Goal: Find contact information: Obtain details needed to contact an individual or organization

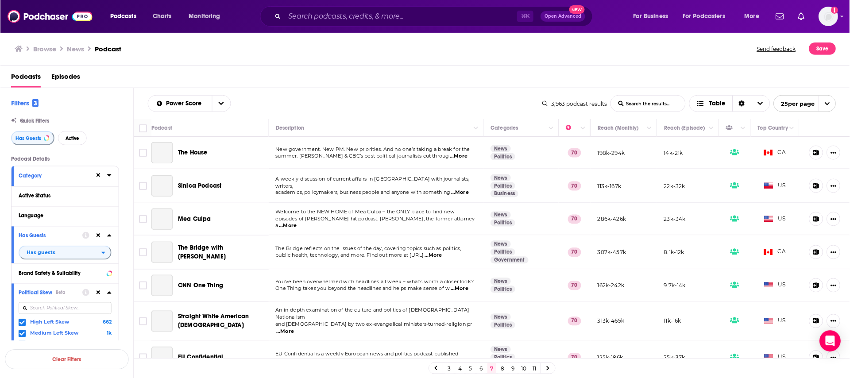
scroll to position [614, 0]
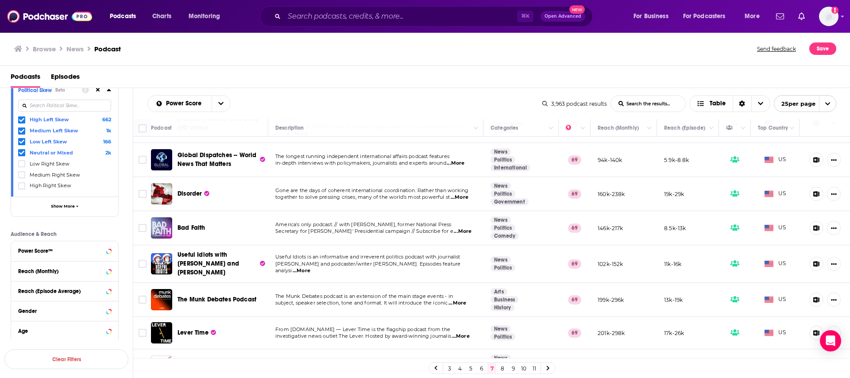
click at [400, 326] on span "From [DOMAIN_NAME] — Lever Time is the flagship podcast from the" at bounding box center [362, 329] width 175 height 6
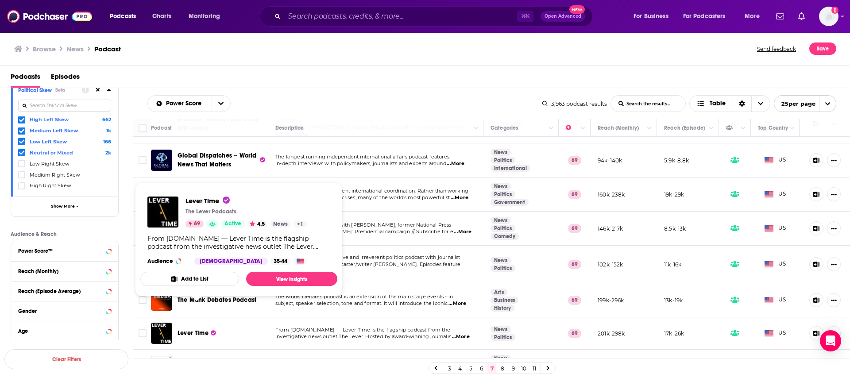
click at [195, 329] on span "Lever Time" at bounding box center [192, 333] width 31 height 8
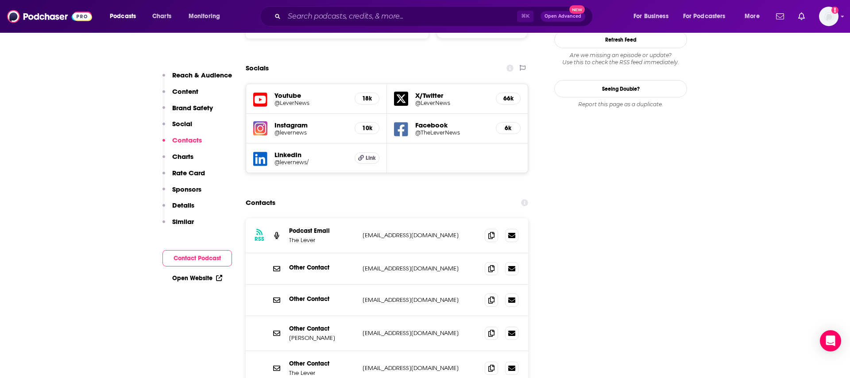
scroll to position [1000, 0]
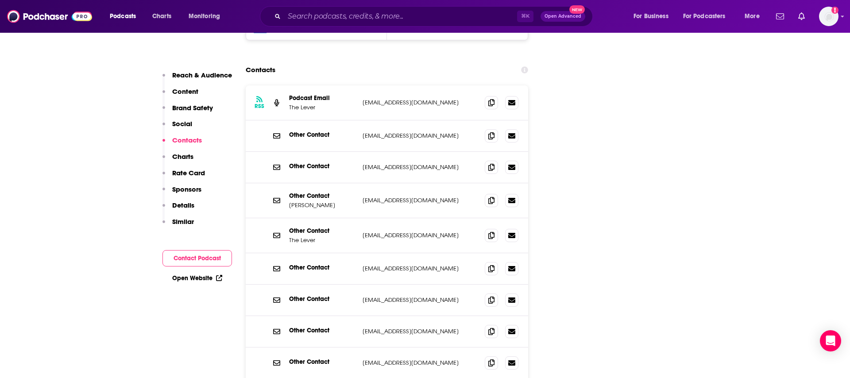
scroll to position [1133, 0]
drag, startPoint x: 692, startPoint y: 200, endPoint x: 698, endPoint y: 199, distance: 5.8
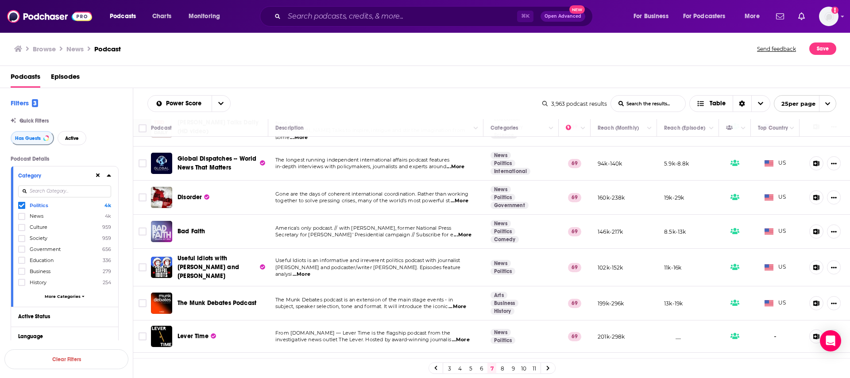
scroll to position [615, 0]
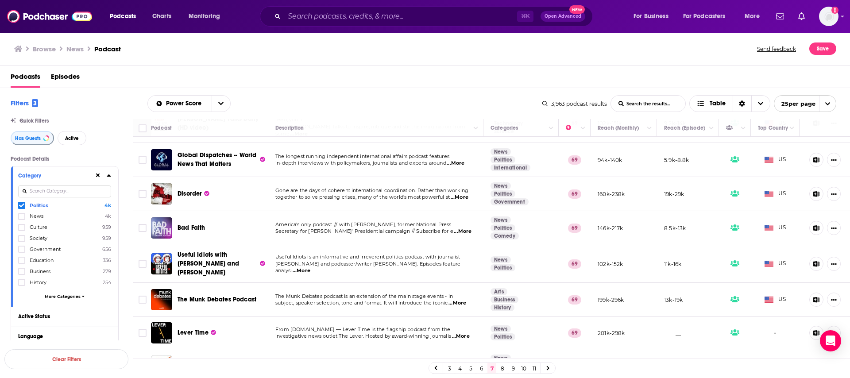
click at [502, 366] on link "8" at bounding box center [502, 368] width 9 height 11
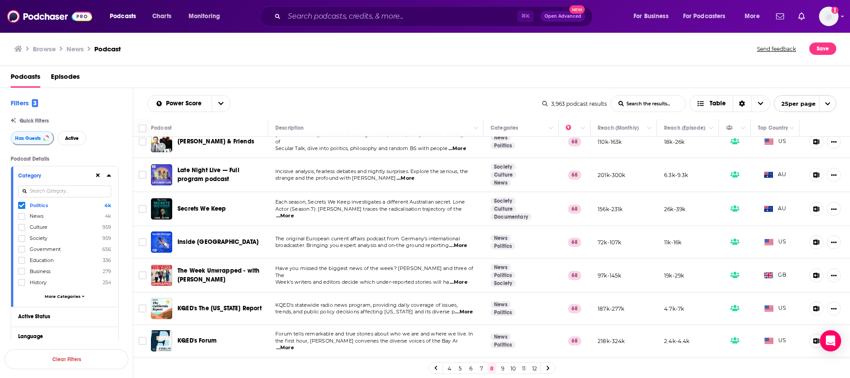
scroll to position [184, 0]
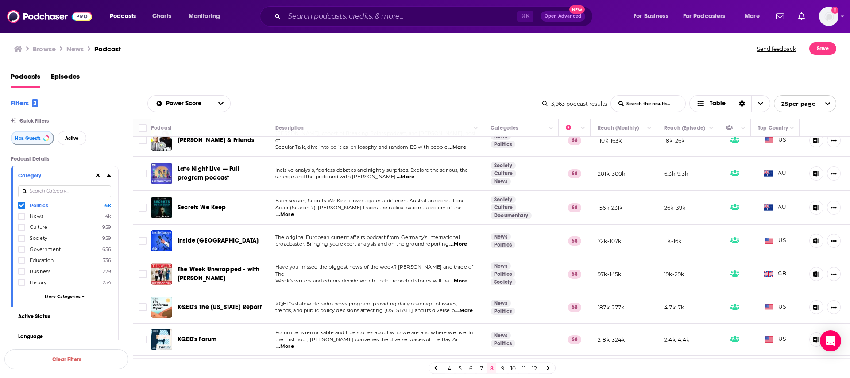
click at [344, 300] on span "KQED's statewide radio news program, providing daily coverage of issues," at bounding box center [366, 303] width 182 height 6
click at [208, 304] on span "KQED's The [US_STATE] Report" at bounding box center [219, 307] width 84 height 8
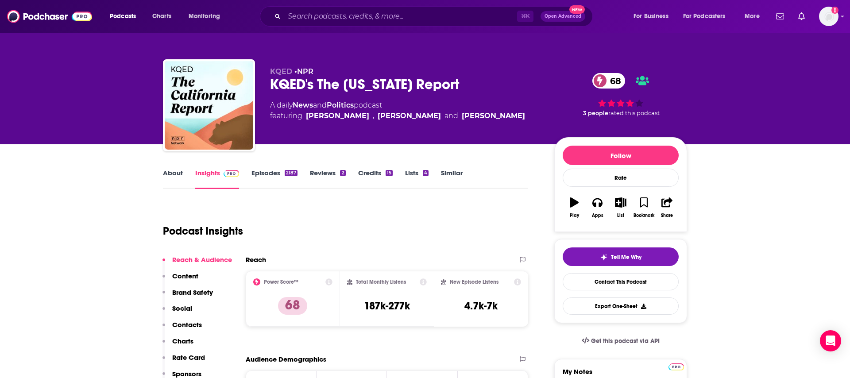
click at [269, 173] on link "Episodes 2187" at bounding box center [274, 179] width 46 height 20
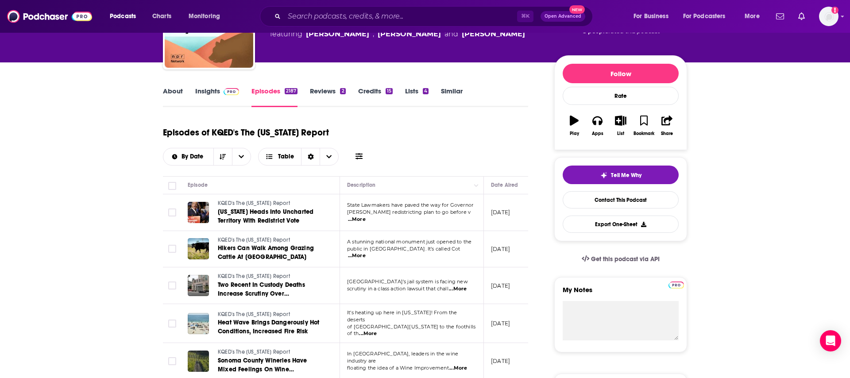
scroll to position [115, 0]
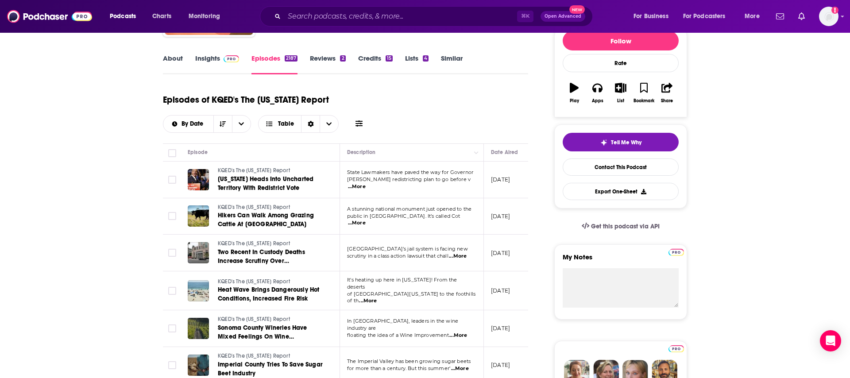
click at [366, 183] on span "...More" at bounding box center [357, 186] width 18 height 7
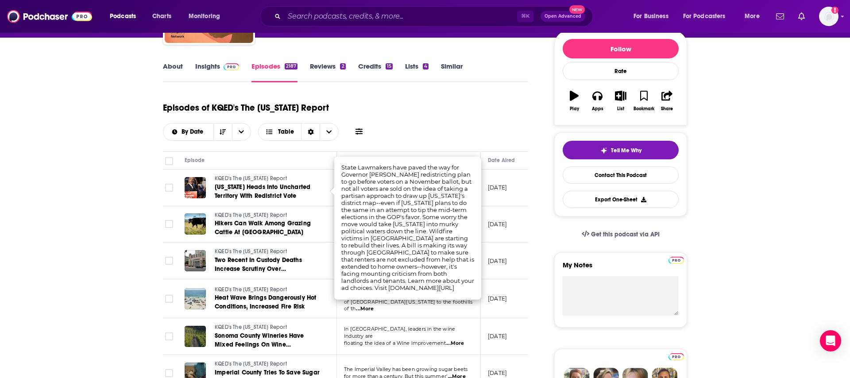
scroll to position [0, 0]
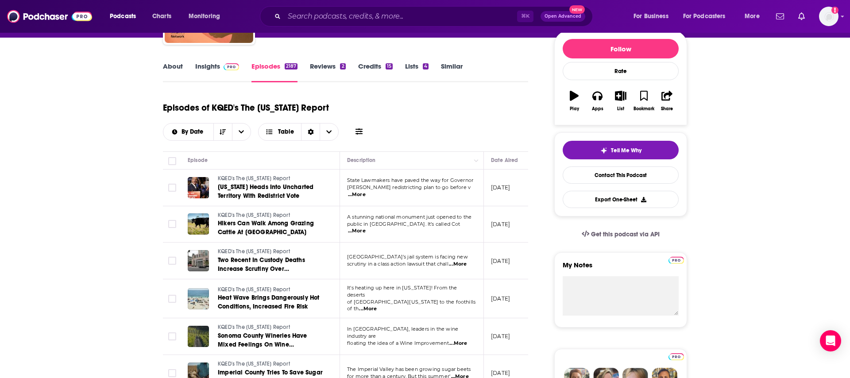
drag, startPoint x: 403, startPoint y: 308, endPoint x: 427, endPoint y: 311, distance: 24.5
click at [403, 308] on td "It's heating up here in [US_STATE]! From the deserts of [GEOGRAPHIC_DATA][US_ST…" at bounding box center [412, 298] width 144 height 39
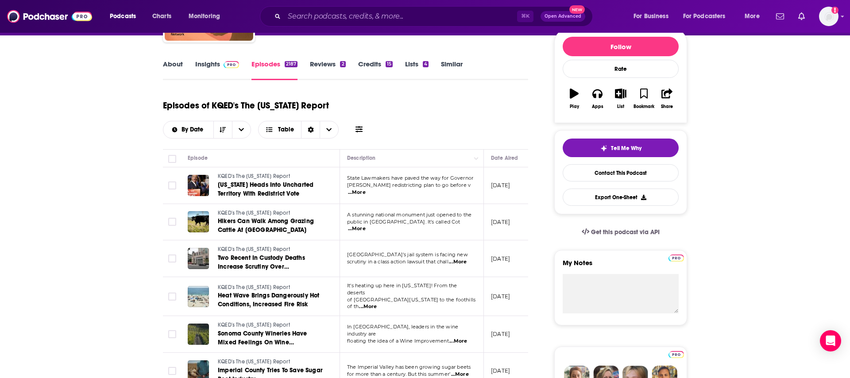
click at [377, 303] on span "...More" at bounding box center [368, 306] width 18 height 7
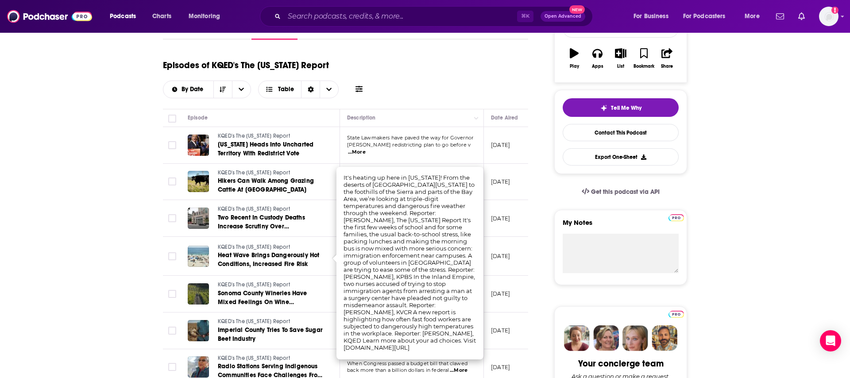
scroll to position [150, 0]
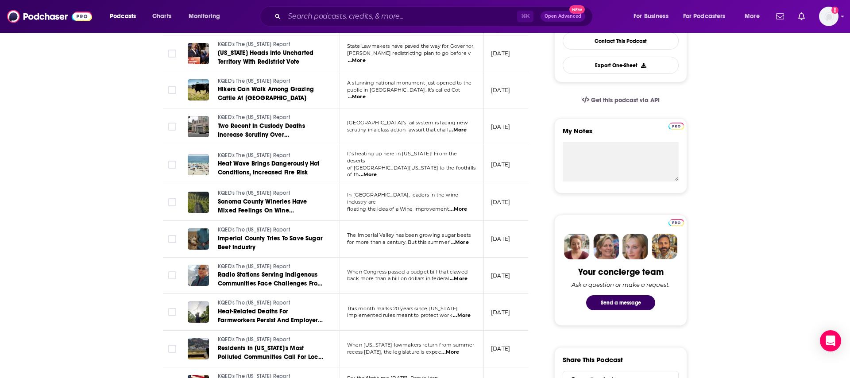
scroll to position [367, 0]
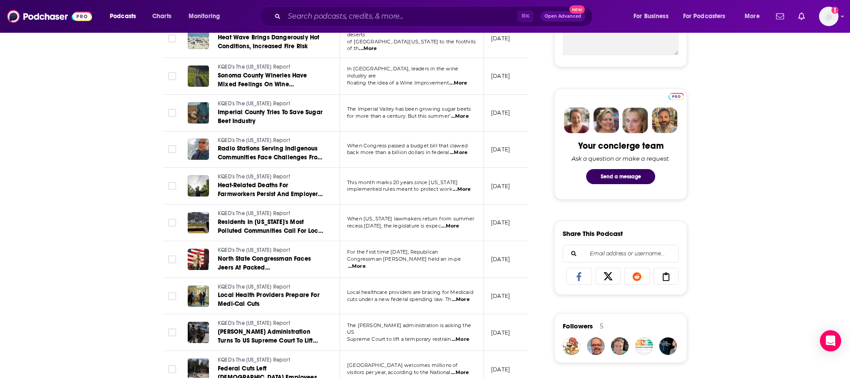
click at [366, 263] on span "...More" at bounding box center [357, 266] width 18 height 7
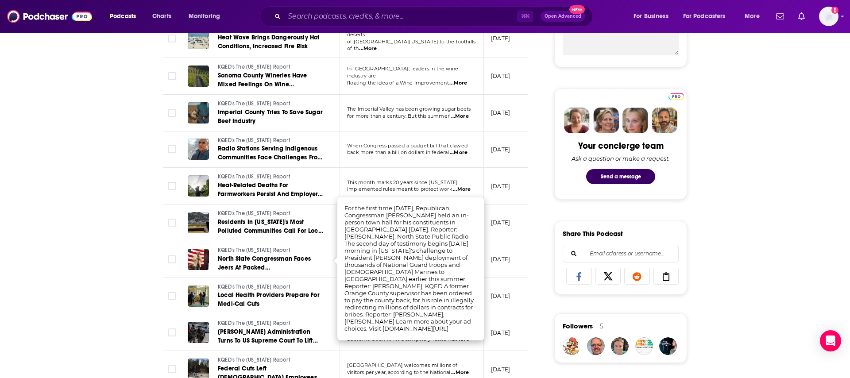
click at [808, 235] on div "About Insights Episodes 2187 Reviews 2 Credits 15 Lists 4 Similar Episodes of K…" at bounding box center [425, 369] width 850 height 1185
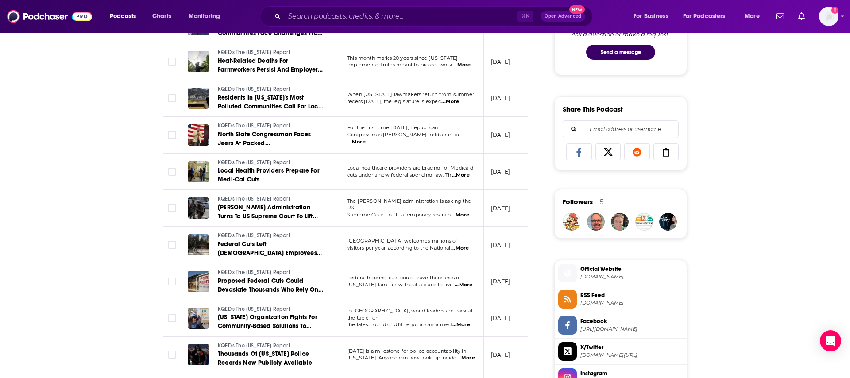
scroll to position [489, 0]
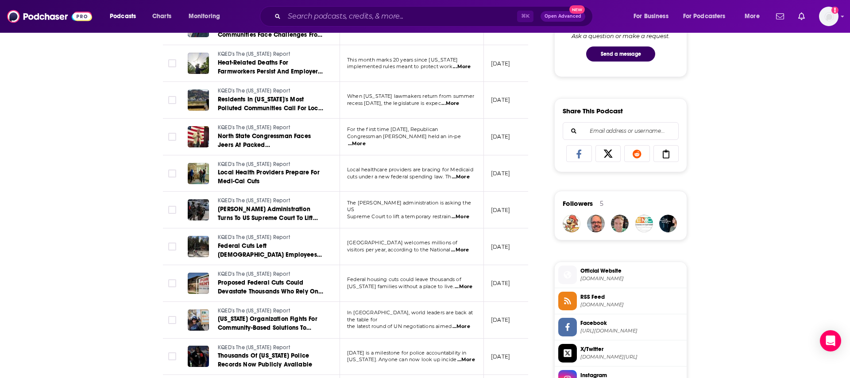
click at [465, 357] on span "...More" at bounding box center [466, 359] width 18 height 7
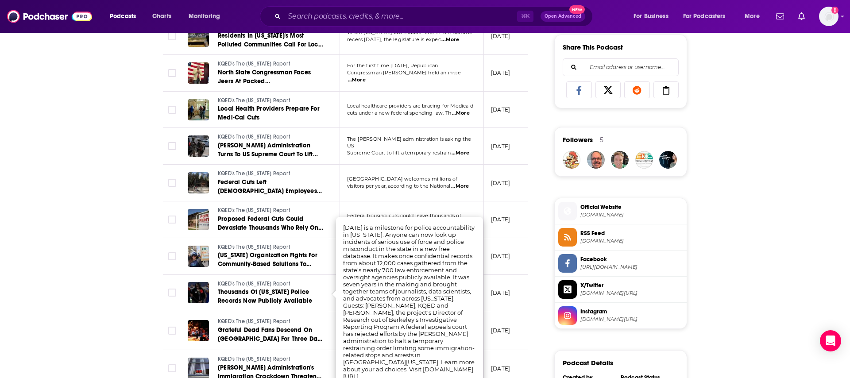
scroll to position [554, 0]
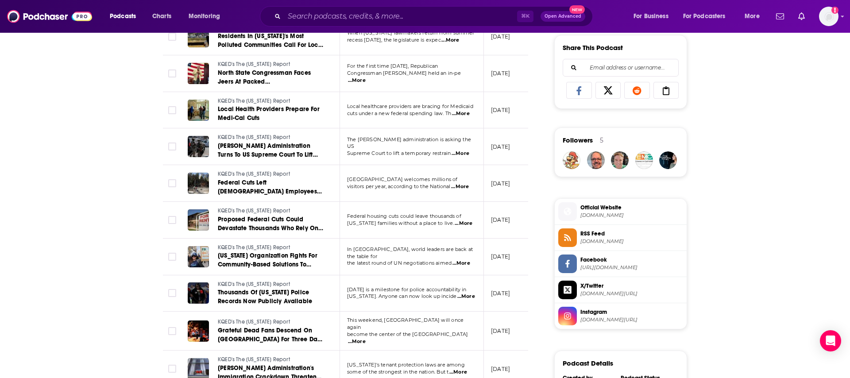
click at [754, 312] on div "About Insights Episodes 2187 Reviews 2 Credits 15 Lists 4 Similar Episodes of K…" at bounding box center [425, 184] width 850 height 1185
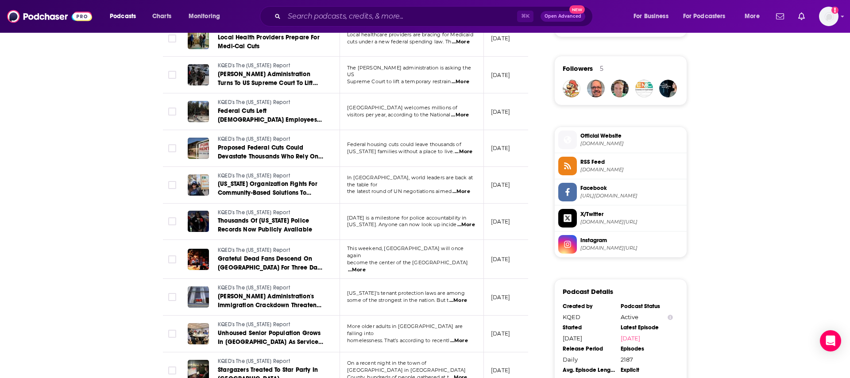
scroll to position [623, 0]
click at [458, 338] on span "...More" at bounding box center [459, 341] width 18 height 7
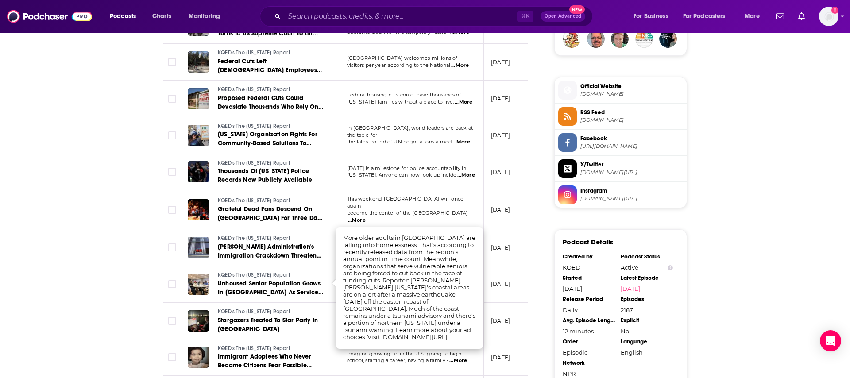
scroll to position [674, 0]
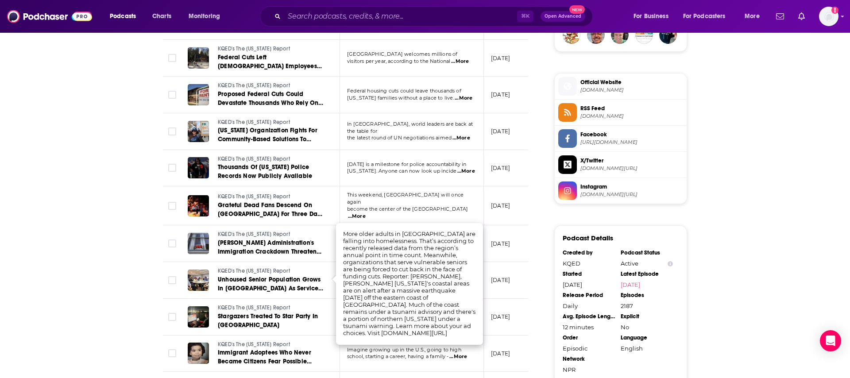
click at [454, 358] on td "Imagine growing up in the U.S., going to high school, starting a career, having…" at bounding box center [412, 353] width 144 height 37
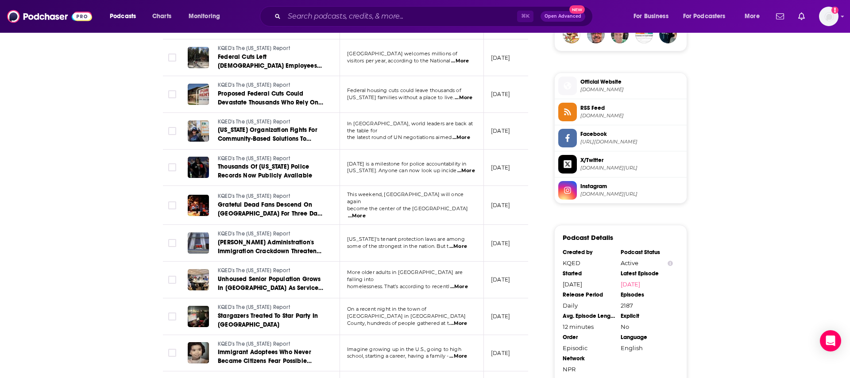
click at [463, 353] on span "...More" at bounding box center [458, 356] width 18 height 7
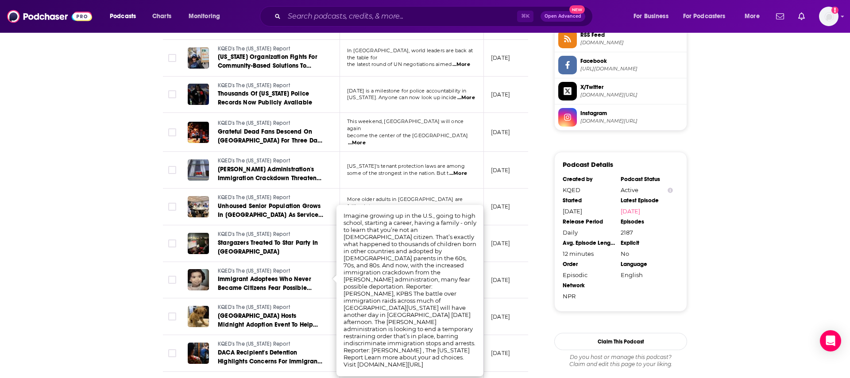
scroll to position [752, 0]
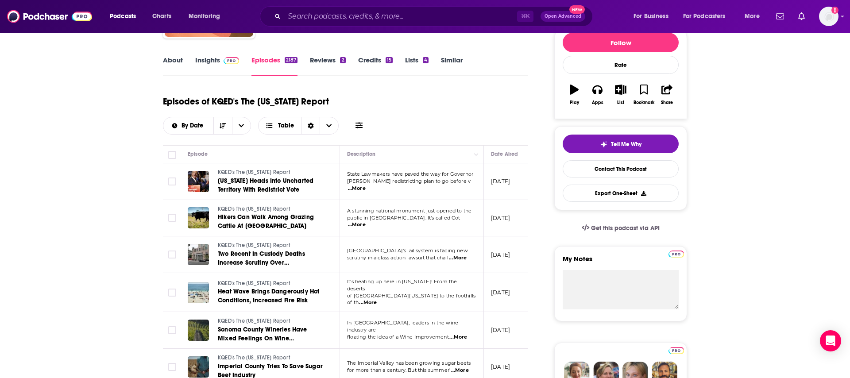
scroll to position [0, 0]
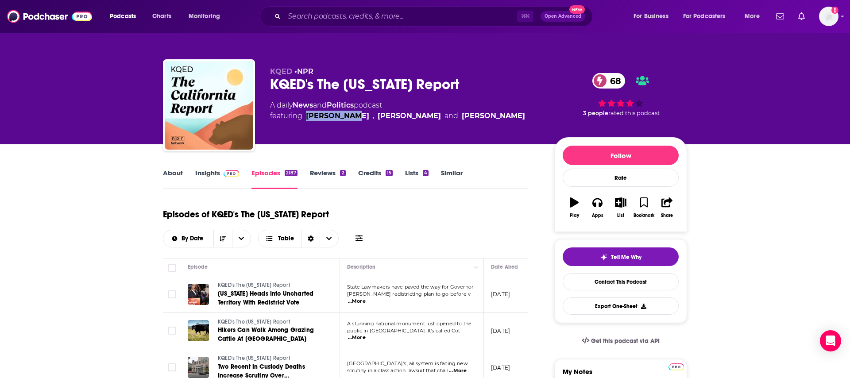
drag, startPoint x: 305, startPoint y: 115, endPoint x: 346, endPoint y: 114, distance: 41.2
click at [346, 114] on span "featuring [PERSON_NAME] , [PERSON_NAME] and [PERSON_NAME]" at bounding box center [397, 116] width 255 height 11
copy div "[PERSON_NAME]"
drag, startPoint x: 353, startPoint y: 115, endPoint x: 403, endPoint y: 115, distance: 50.0
click at [403, 115] on div "[PERSON_NAME]" at bounding box center [408, 116] width 63 height 11
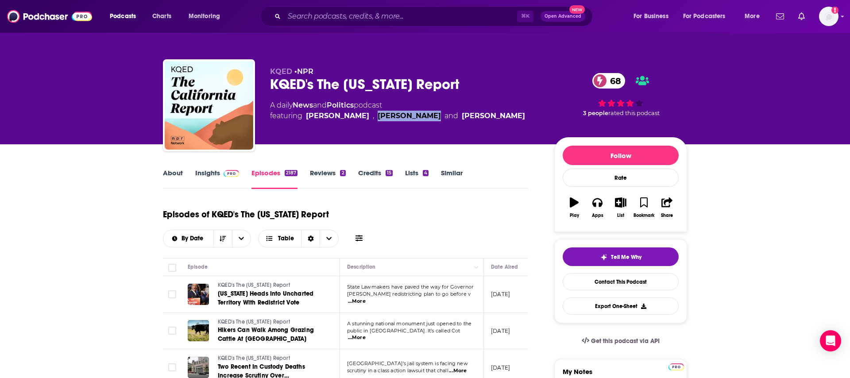
copy div "[PERSON_NAME]"
click at [424, 115] on span "featuring [PERSON_NAME] , [PERSON_NAME] and [PERSON_NAME]" at bounding box center [397, 116] width 255 height 11
drag, startPoint x: 426, startPoint y: 116, endPoint x: 460, endPoint y: 117, distance: 34.1
click at [481, 113] on div "A daily News and Politics podcast featuring [PERSON_NAME] , [PERSON_NAME] and […" at bounding box center [405, 110] width 270 height 21
copy div "[PERSON_NAME]"
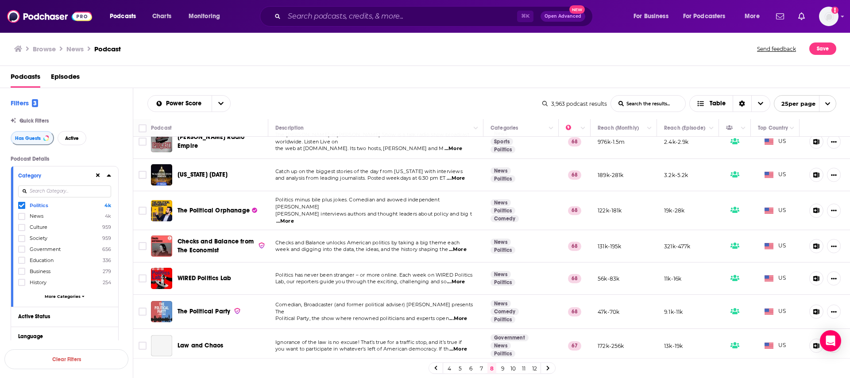
scroll to position [416, 0]
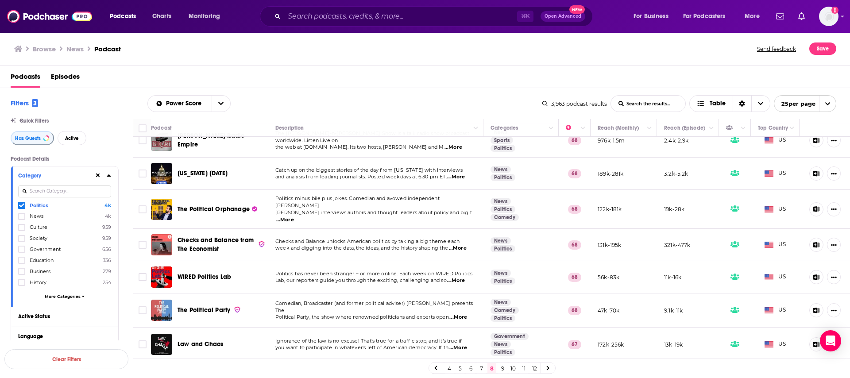
click at [456, 277] on span "...More" at bounding box center [456, 280] width 18 height 7
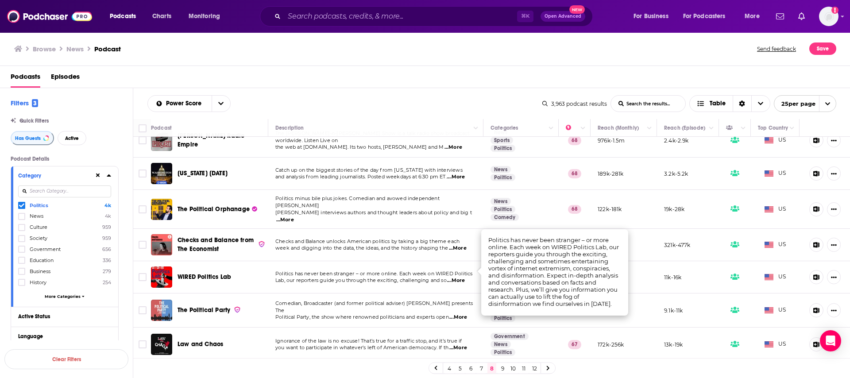
click at [184, 273] on span "WIRED Politics Lab" at bounding box center [204, 277] width 54 height 8
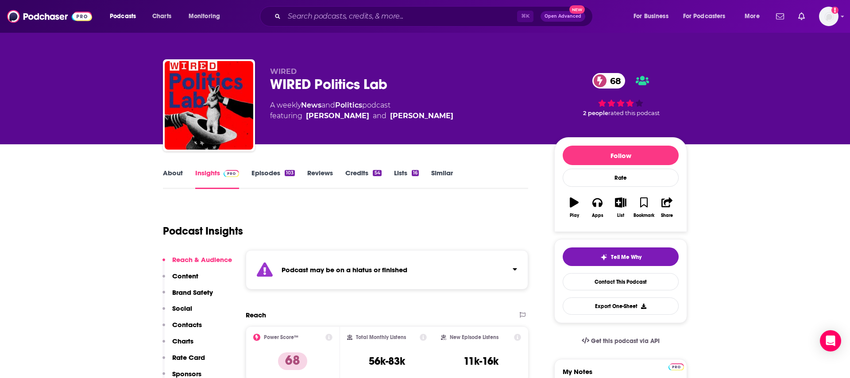
click at [287, 173] on div "103" at bounding box center [290, 173] width 10 height 6
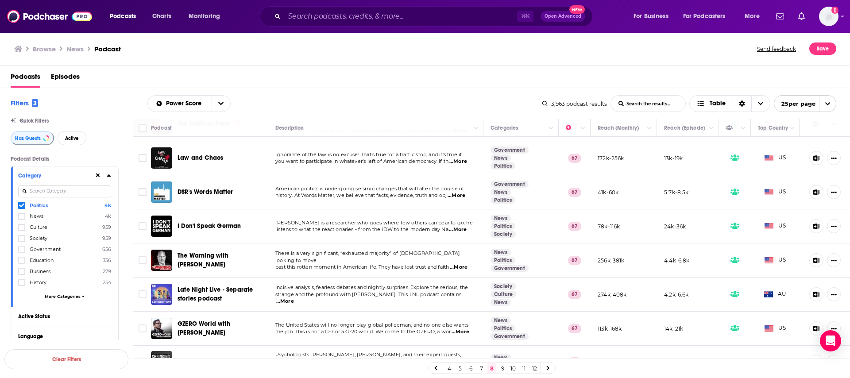
scroll to position [611, 0]
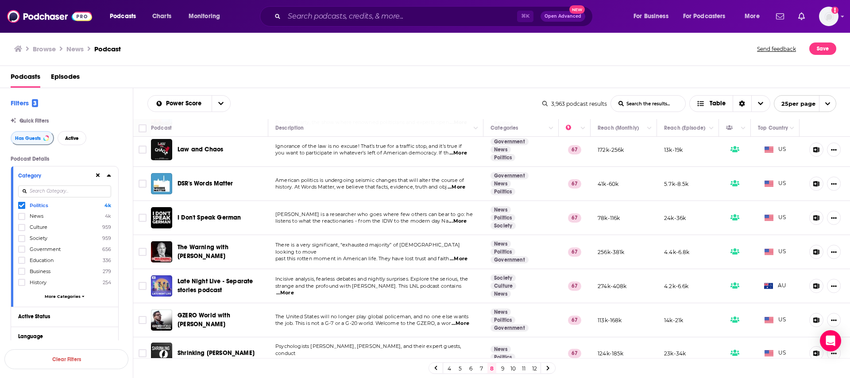
click at [447, 369] on link "4" at bounding box center [449, 368] width 9 height 11
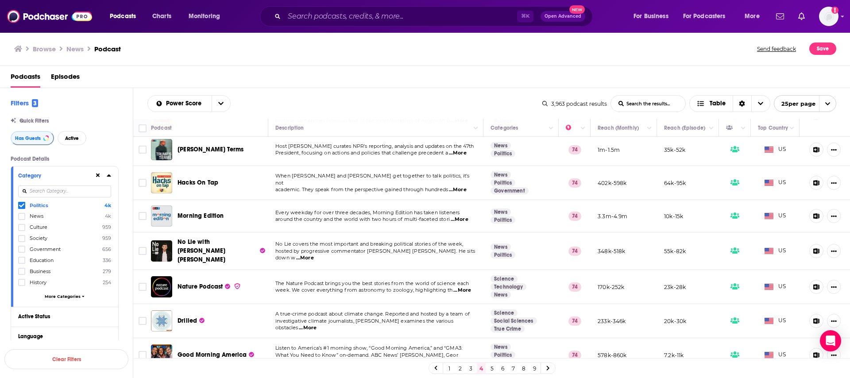
scroll to position [378, 0]
click at [314, 254] on span "...More" at bounding box center [305, 257] width 18 height 7
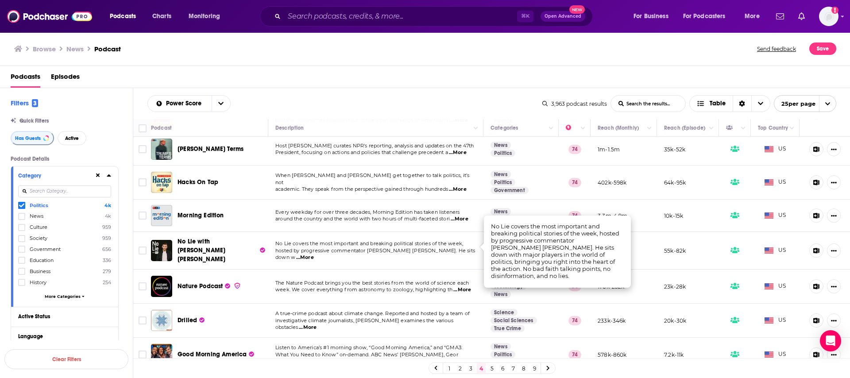
click at [184, 239] on span "No Lie with [PERSON_NAME] [PERSON_NAME]" at bounding box center [201, 250] width 48 height 25
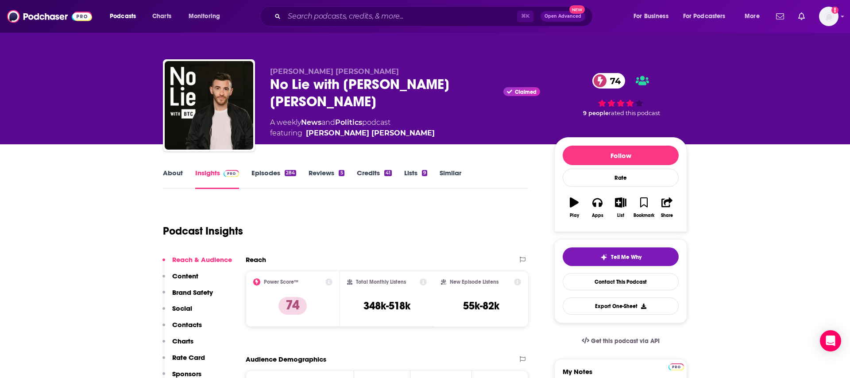
scroll to position [74, 0]
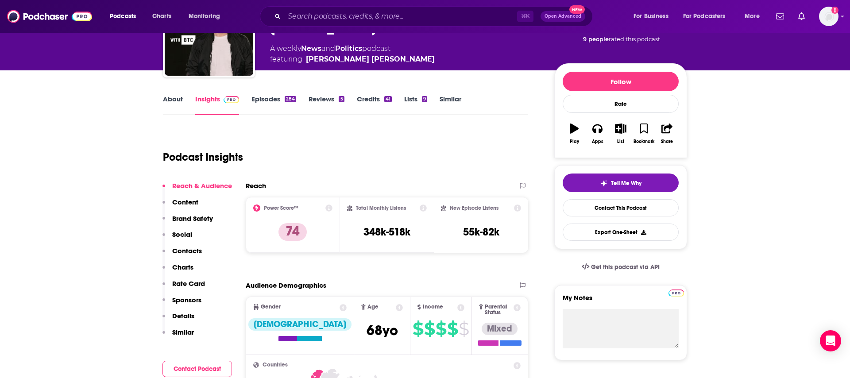
click at [280, 100] on link "Episodes 284" at bounding box center [273, 105] width 45 height 20
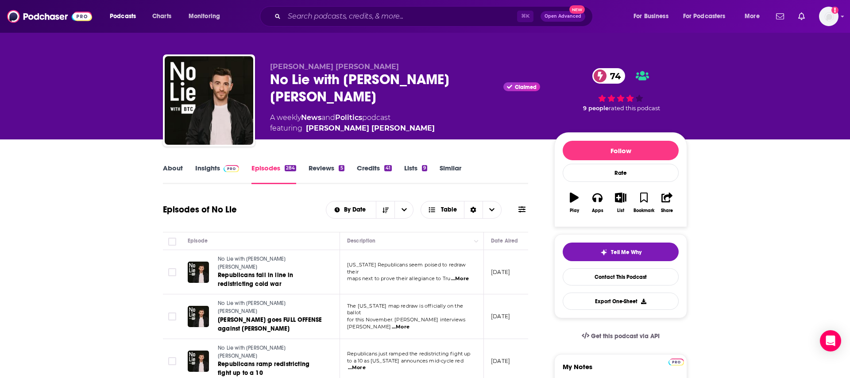
scroll to position [5, 0]
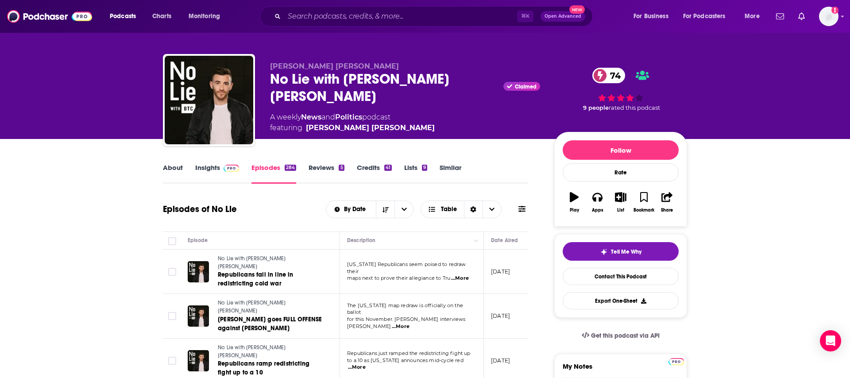
click at [171, 168] on link "About" at bounding box center [173, 173] width 20 height 20
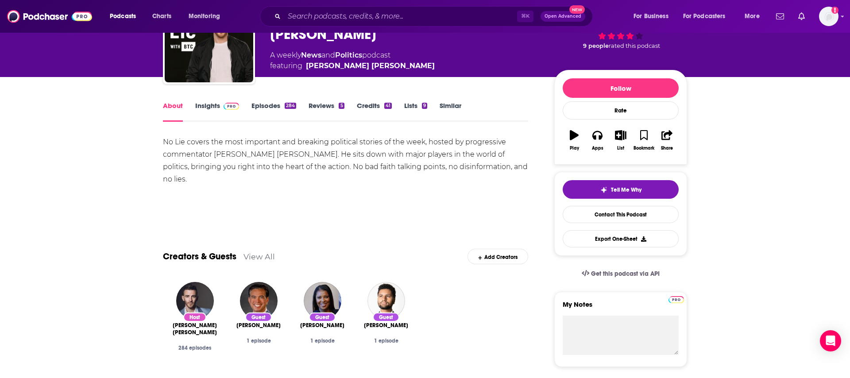
scroll to position [62, 0]
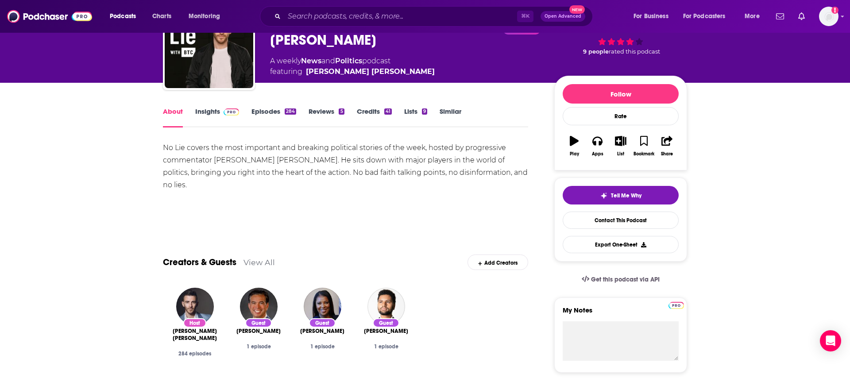
click at [166, 115] on link "About" at bounding box center [173, 117] width 20 height 20
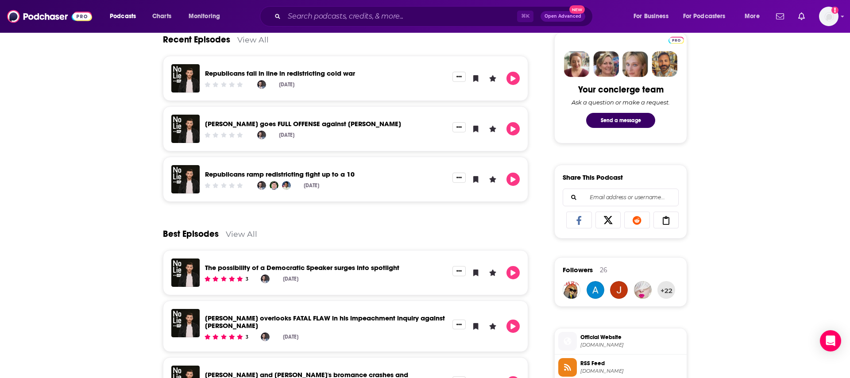
scroll to position [0, 0]
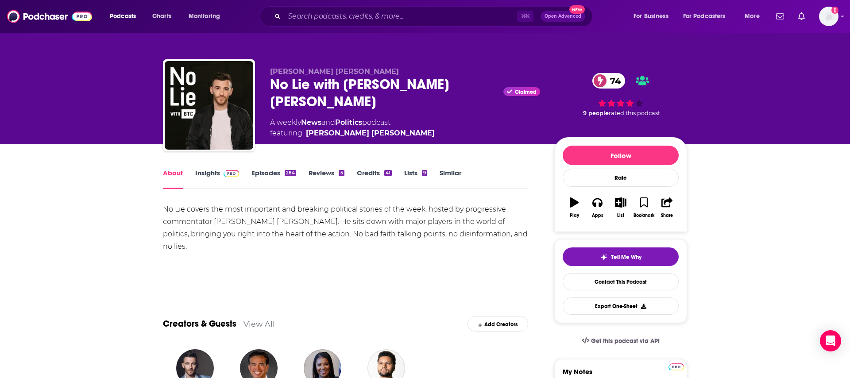
click at [448, 170] on link "Similar" at bounding box center [450, 179] width 22 height 20
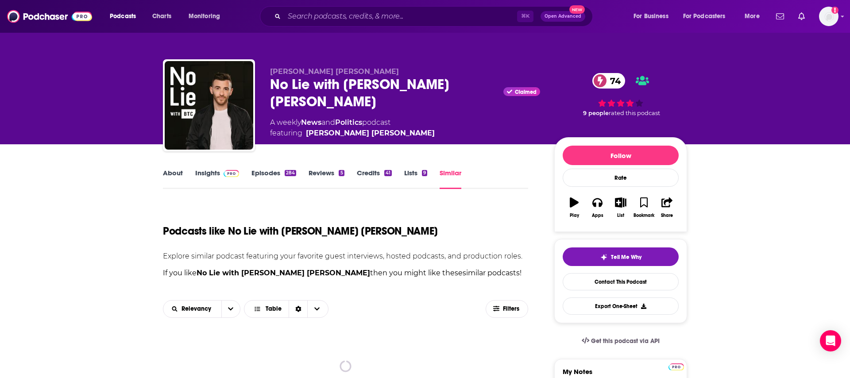
click at [408, 173] on link "Lists 9" at bounding box center [415, 179] width 23 height 20
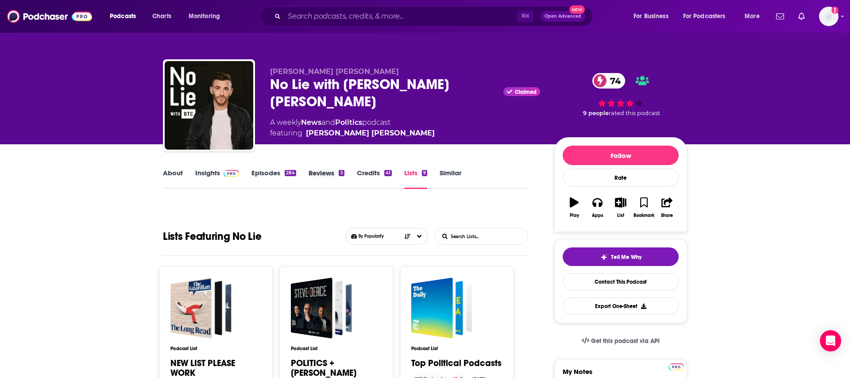
click at [350, 176] on div "Reviews 5" at bounding box center [332, 179] width 48 height 20
click at [366, 175] on link "Credits 41" at bounding box center [374, 179] width 35 height 20
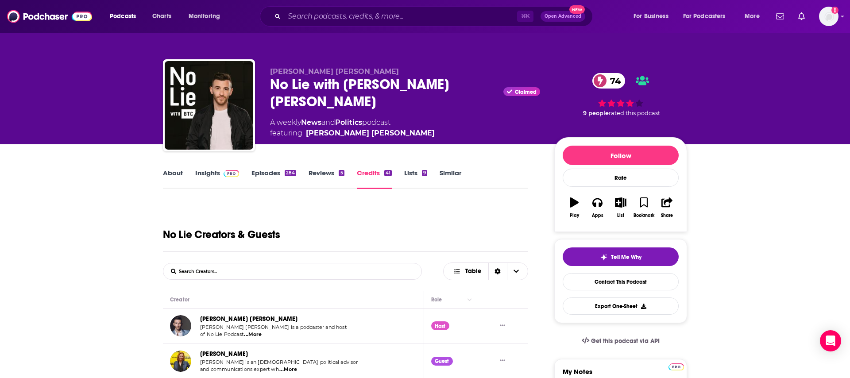
click at [171, 174] on link "About" at bounding box center [173, 179] width 20 height 20
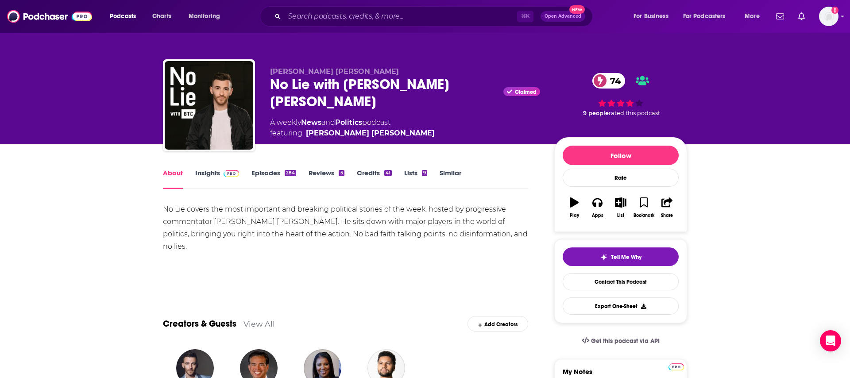
click at [515, 90] on span "Claimed" at bounding box center [526, 92] width 22 height 4
click at [294, 87] on div "No Lie with [PERSON_NAME] [PERSON_NAME] Claimed 74" at bounding box center [405, 93] width 270 height 35
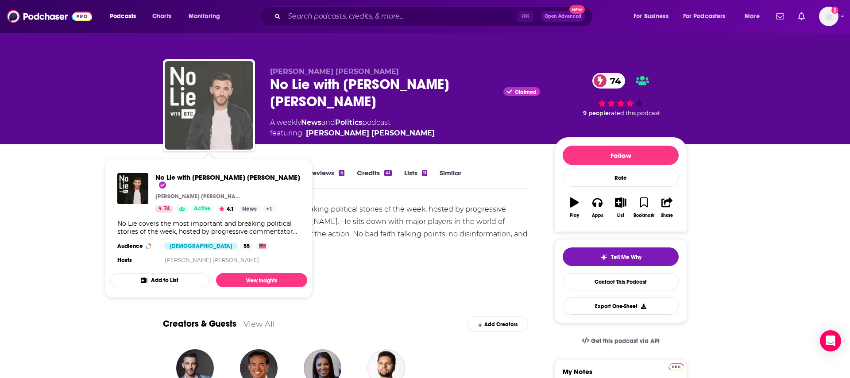
click at [232, 132] on img "No Lie with Brian Tyler Cohen" at bounding box center [209, 105] width 88 height 88
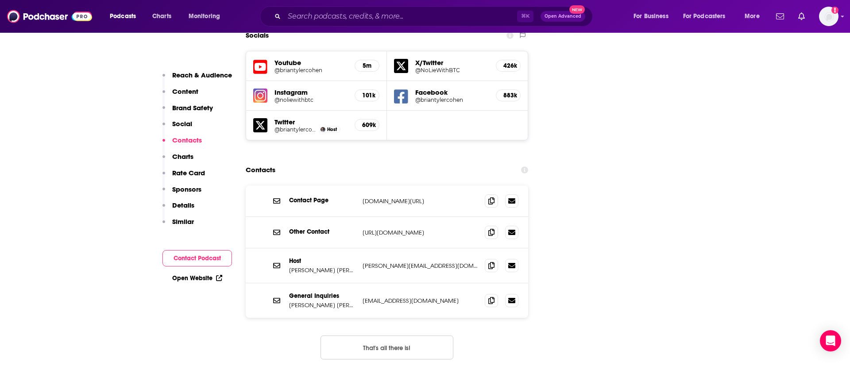
scroll to position [1026, 0]
drag, startPoint x: 340, startPoint y: 215, endPoint x: 289, endPoint y: 217, distance: 51.3
click at [289, 265] on p "[PERSON_NAME] [PERSON_NAME]" at bounding box center [322, 269] width 66 height 8
copy p "[PERSON_NAME] [PERSON_NAME]"
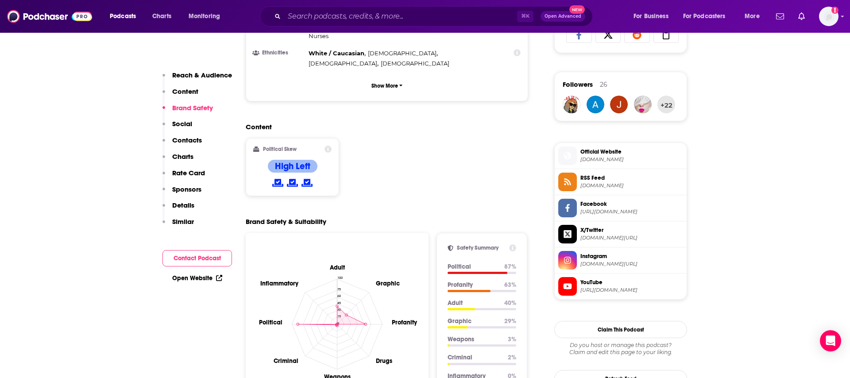
scroll to position [0, 0]
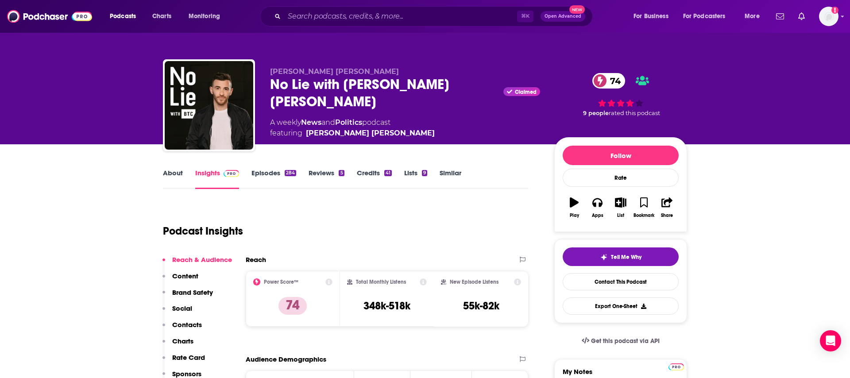
click at [296, 86] on div "No Lie with [PERSON_NAME] [PERSON_NAME] Claimed 74" at bounding box center [405, 93] width 270 height 35
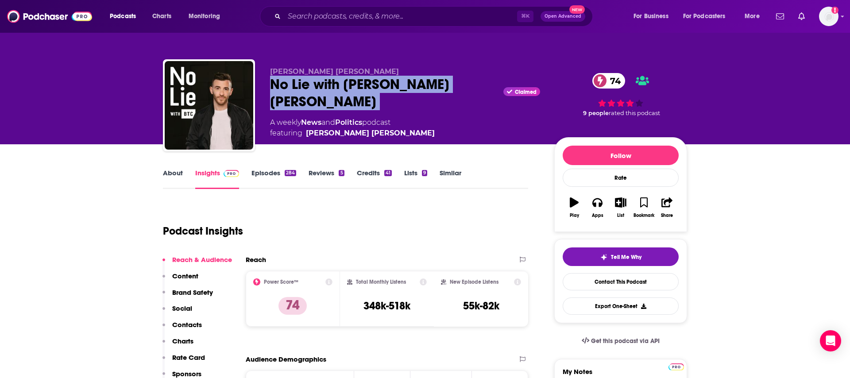
click at [296, 86] on div "No Lie with [PERSON_NAME] [PERSON_NAME] Claimed 74" at bounding box center [405, 93] width 270 height 35
copy div "No Lie with [PERSON_NAME] [PERSON_NAME]"
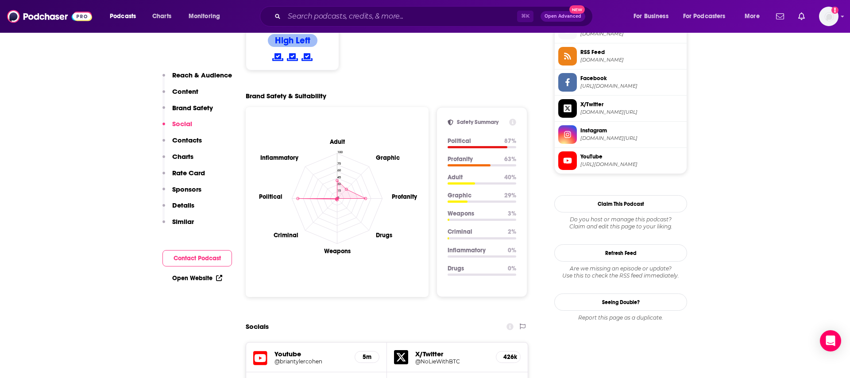
scroll to position [1039, 0]
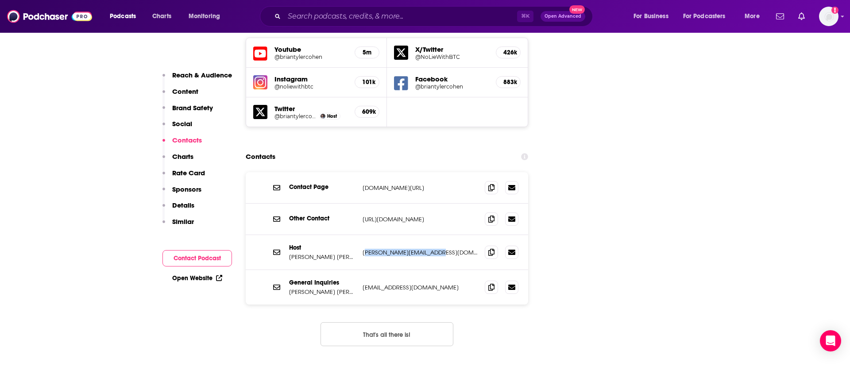
drag, startPoint x: 435, startPoint y: 201, endPoint x: 366, endPoint y: 199, distance: 69.9
click at [366, 249] on p "[PERSON_NAME][EMAIL_ADDRESS][DOMAIN_NAME]" at bounding box center [419, 253] width 115 height 8
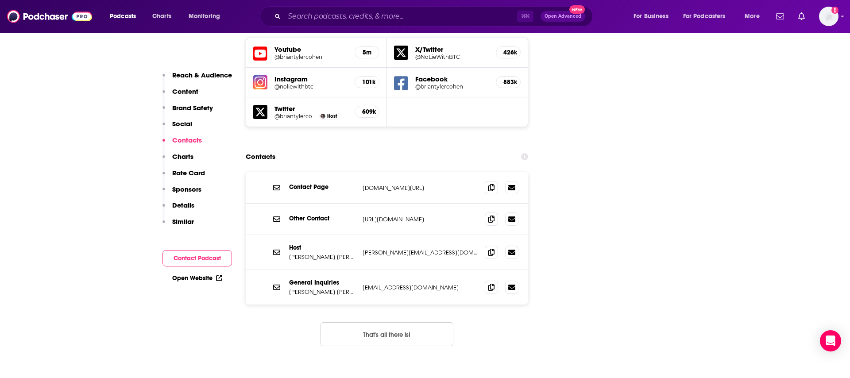
click at [486, 245] on span at bounding box center [491, 251] width 13 height 13
click at [492, 283] on icon at bounding box center [491, 286] width 6 height 7
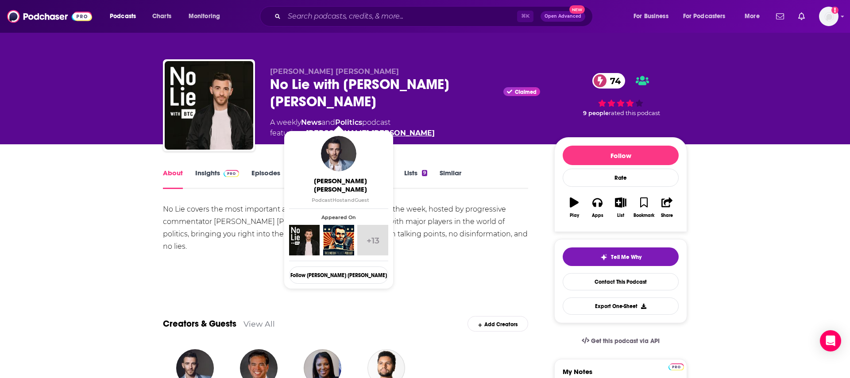
click at [351, 128] on link "[PERSON_NAME] [PERSON_NAME]" at bounding box center [370, 133] width 129 height 11
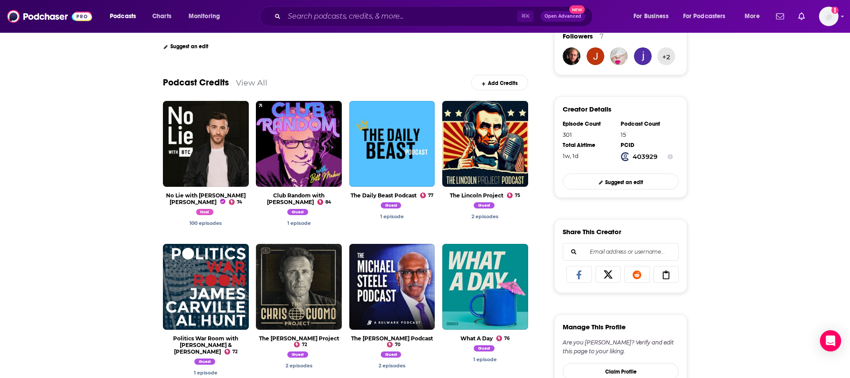
scroll to position [241, 0]
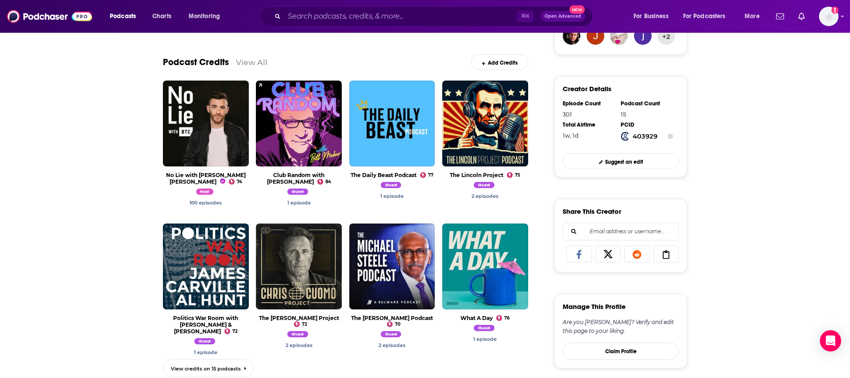
click at [252, 63] on link "View All" at bounding box center [251, 62] width 31 height 9
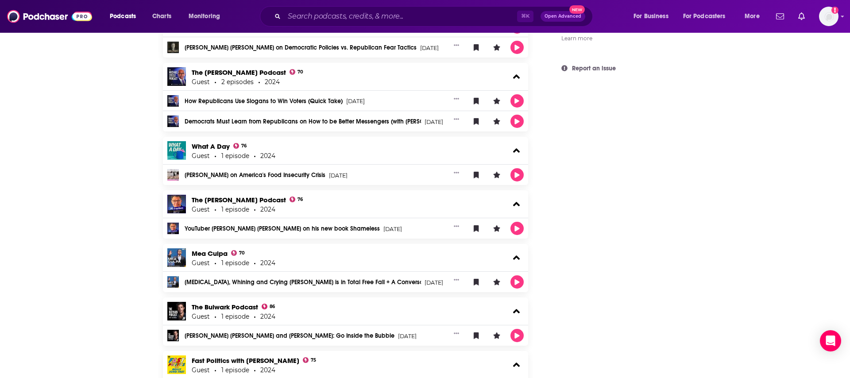
scroll to position [727, 0]
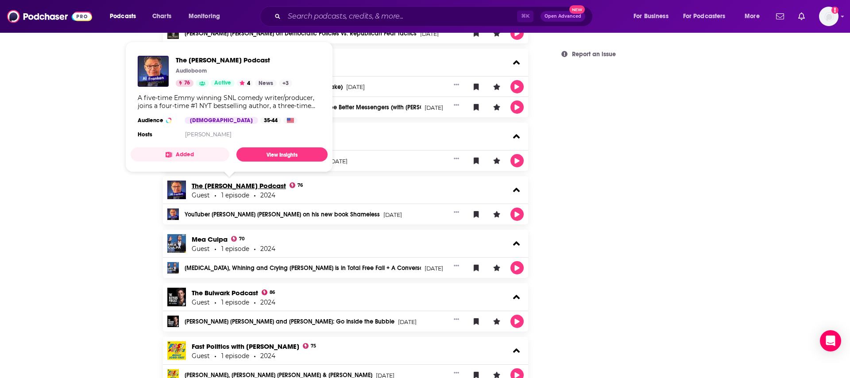
click at [243, 186] on link "The [PERSON_NAME] Podcast" at bounding box center [239, 185] width 94 height 8
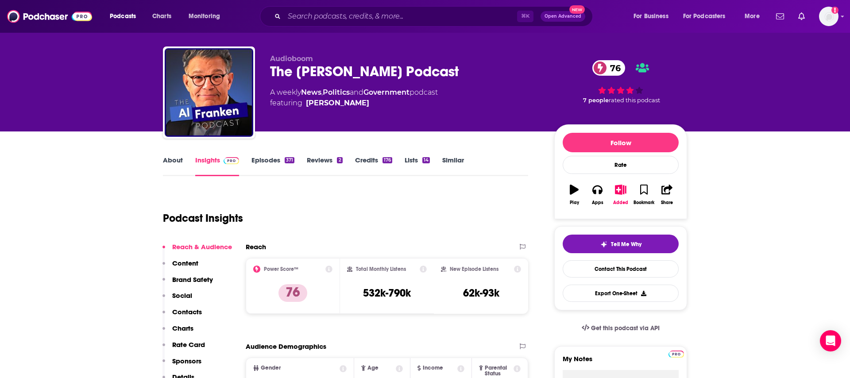
scroll to position [66, 0]
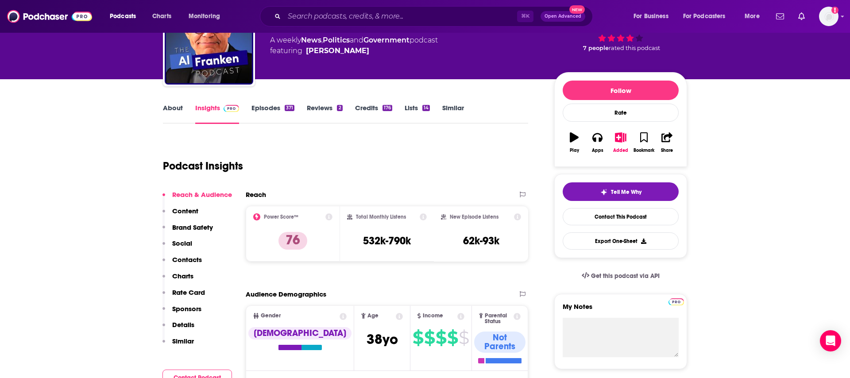
click at [185, 262] on p "Contacts" at bounding box center [187, 259] width 30 height 8
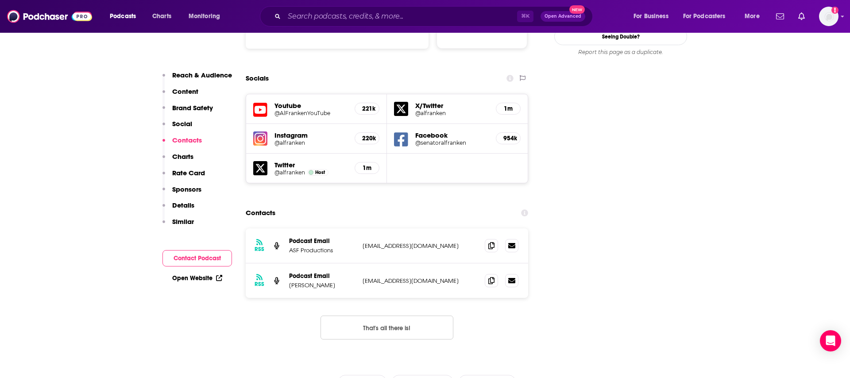
scroll to position [1020, 0]
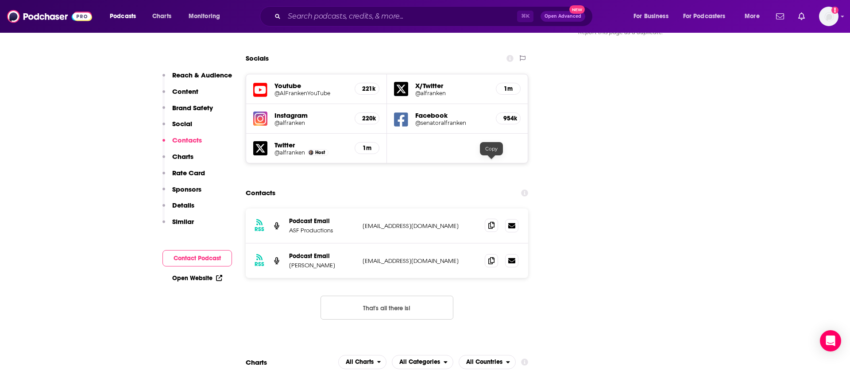
click at [490, 219] on span at bounding box center [491, 225] width 13 height 13
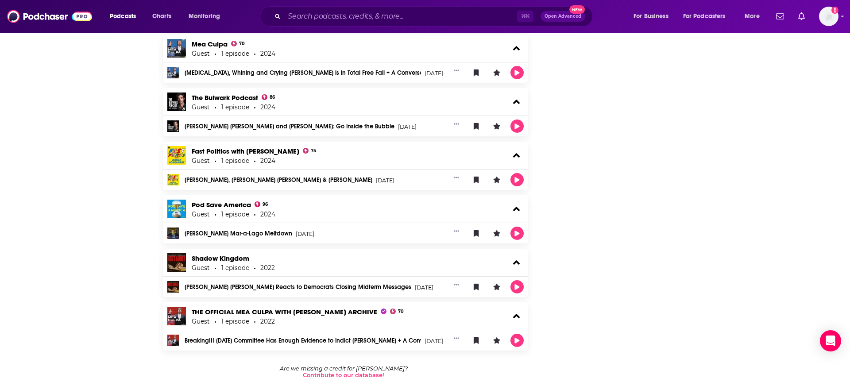
scroll to position [923, 0]
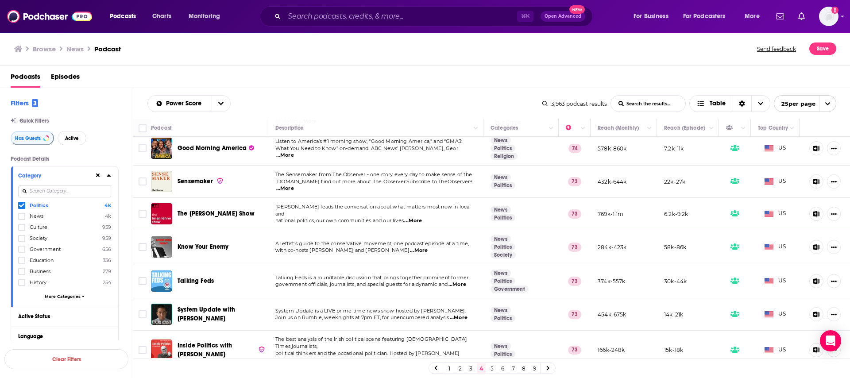
scroll to position [609, 0]
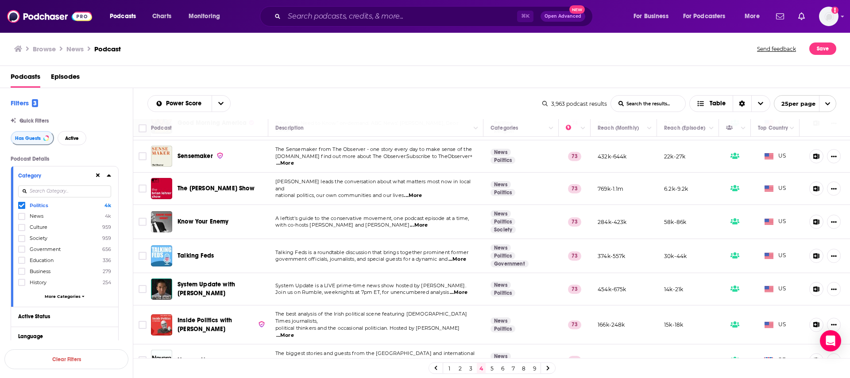
click at [473, 370] on link "3" at bounding box center [470, 368] width 9 height 11
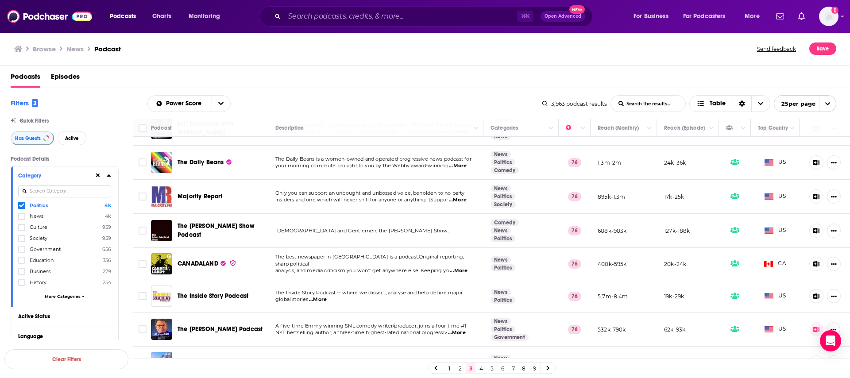
scroll to position [504, 0]
click at [461, 196] on span "...More" at bounding box center [458, 199] width 18 height 7
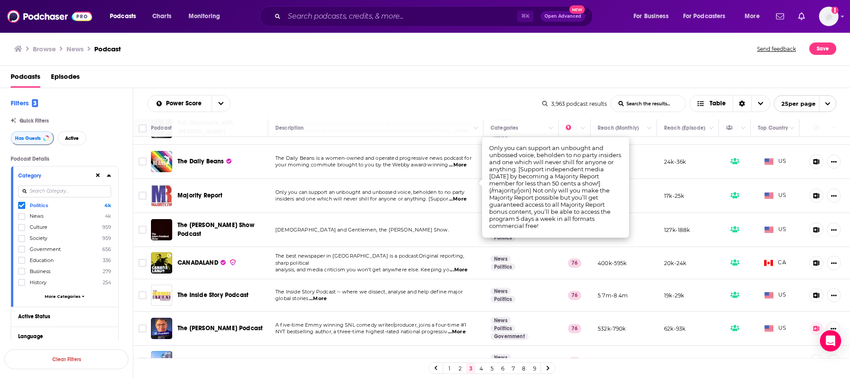
click at [397, 189] on span "Only you can support an unbought and unbossed voice, beholden to no party" at bounding box center [369, 192] width 189 height 6
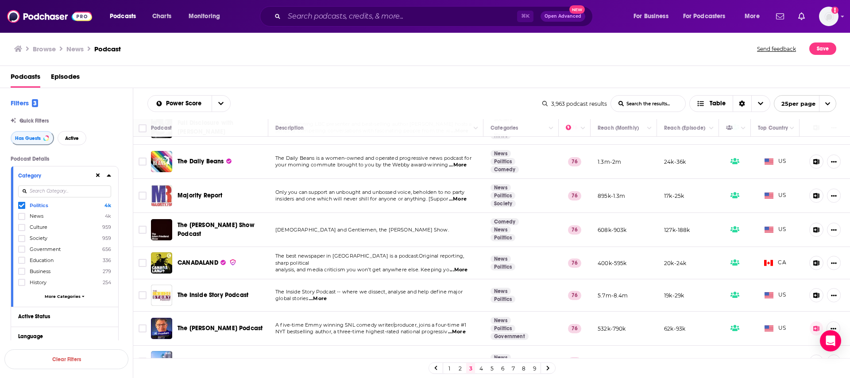
click at [211, 192] on span "Majority Report" at bounding box center [199, 196] width 45 height 8
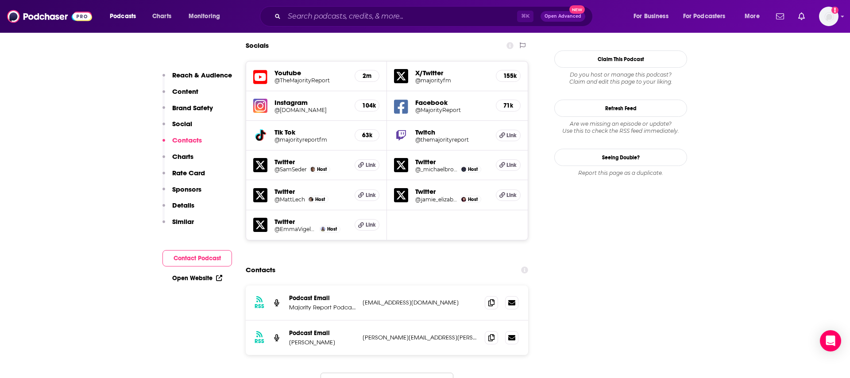
scroll to position [1009, 0]
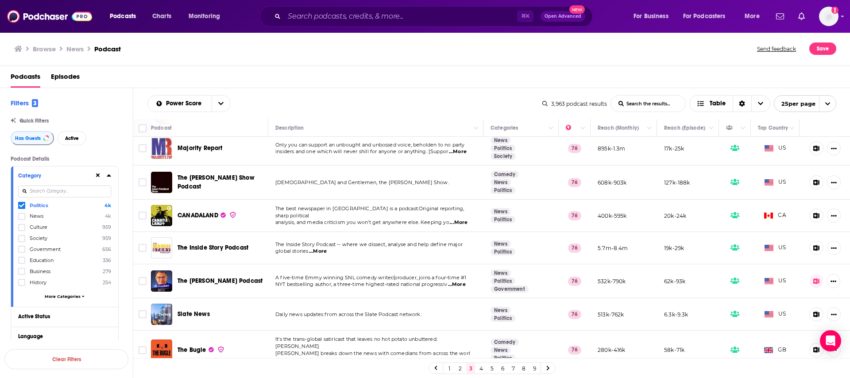
scroll to position [606, 0]
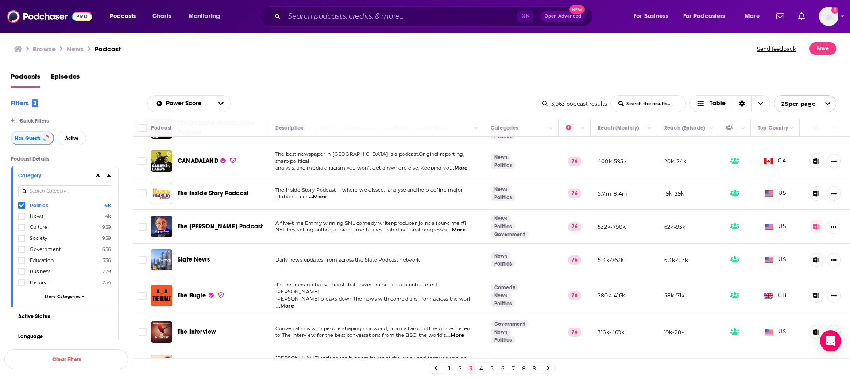
click at [462, 369] on link "2" at bounding box center [459, 368] width 9 height 11
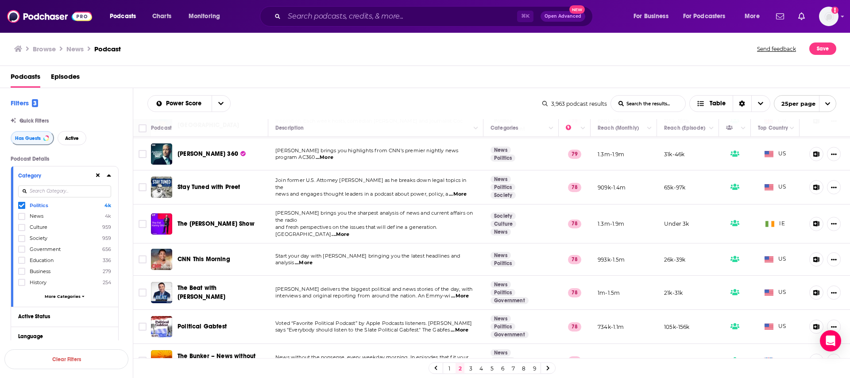
scroll to position [609, 0]
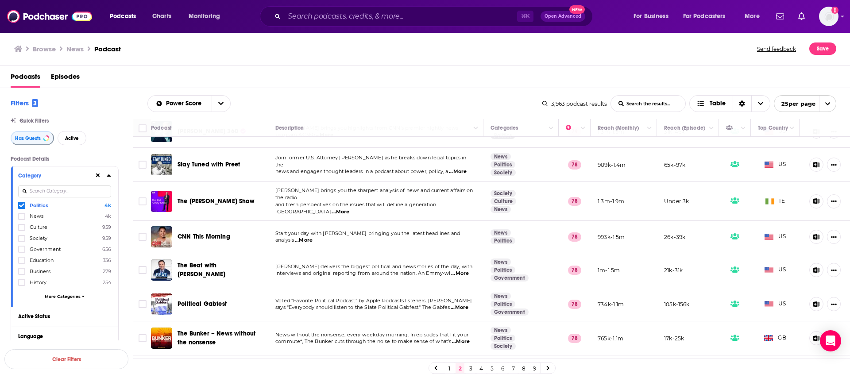
click at [450, 367] on link "1" at bounding box center [449, 368] width 9 height 11
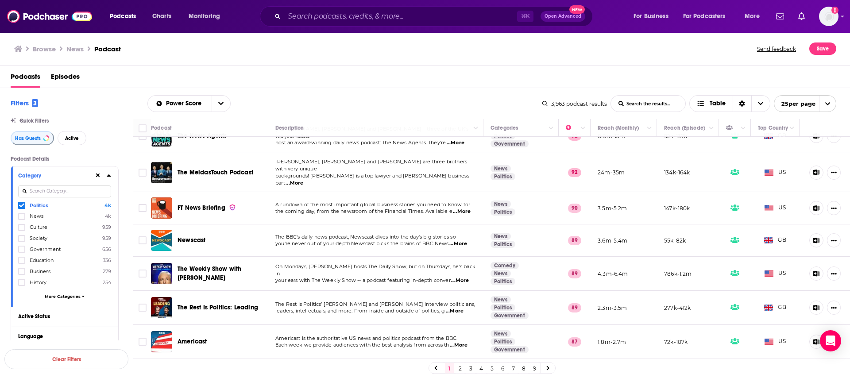
scroll to position [318, 0]
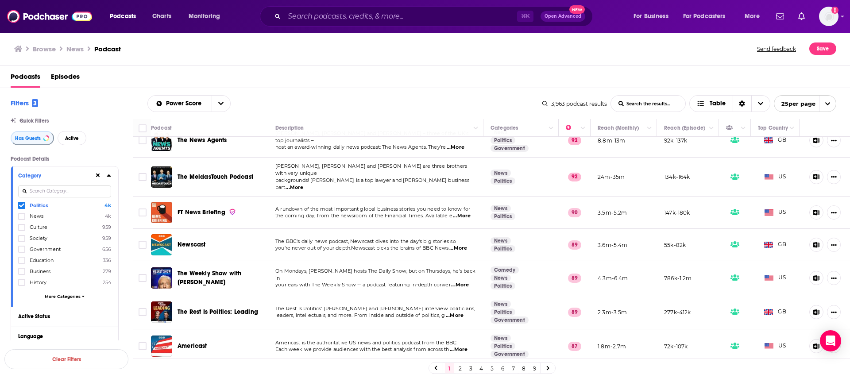
click at [215, 173] on span "The MeidasTouch Podcast" at bounding box center [215, 177] width 76 height 8
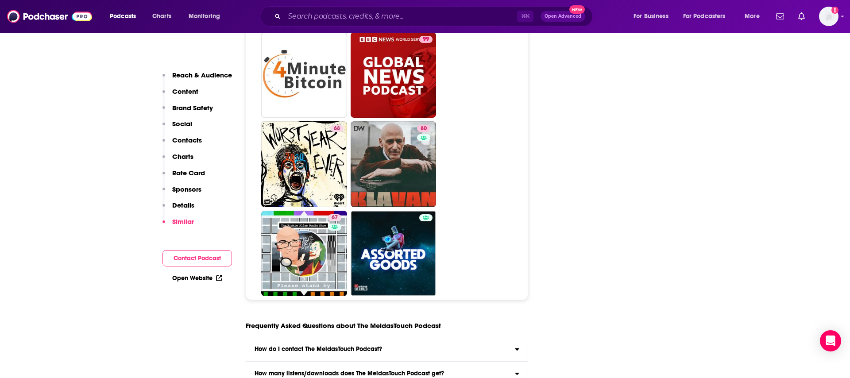
scroll to position [4685, 0]
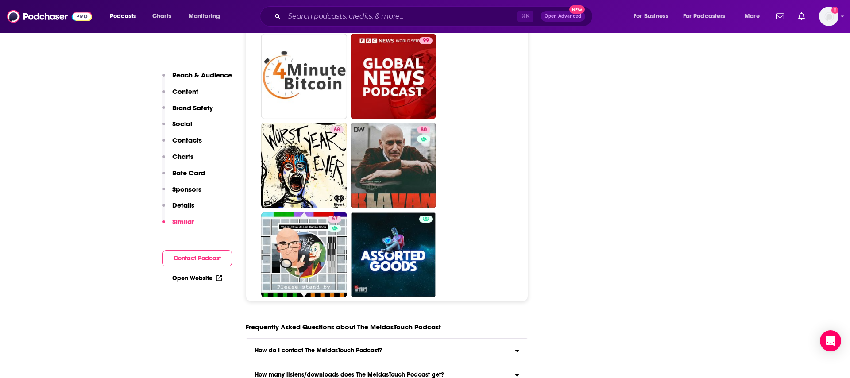
click at [294, 347] on h3 "How do I contact The MeidasTouch Podcast?" at bounding box center [317, 350] width 127 height 6
click at [0, 0] on input "How do I contact The MeidasTouch Podcast? Click here to view contact informatio…" at bounding box center [0, 0] width 0 height 0
drag, startPoint x: 277, startPoint y: 299, endPoint x: 176, endPoint y: 289, distance: 101.8
click at [277, 363] on link "Click here to view contact information" at bounding box center [322, 367] width 134 height 8
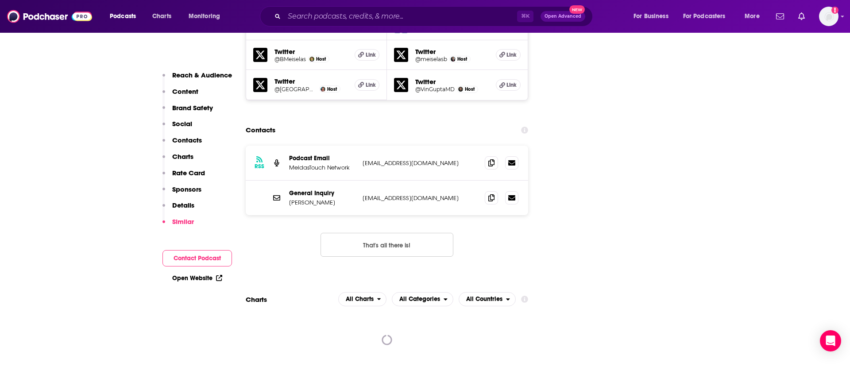
scroll to position [1123, 0]
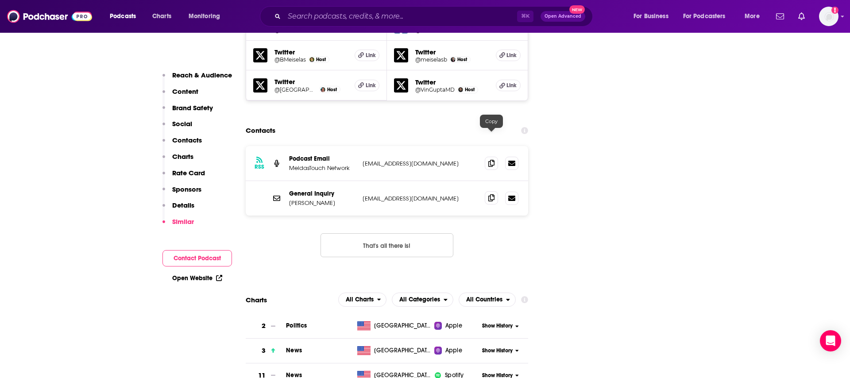
click at [492, 194] on icon at bounding box center [491, 197] width 6 height 7
